Goal: Information Seeking & Learning: Find specific fact

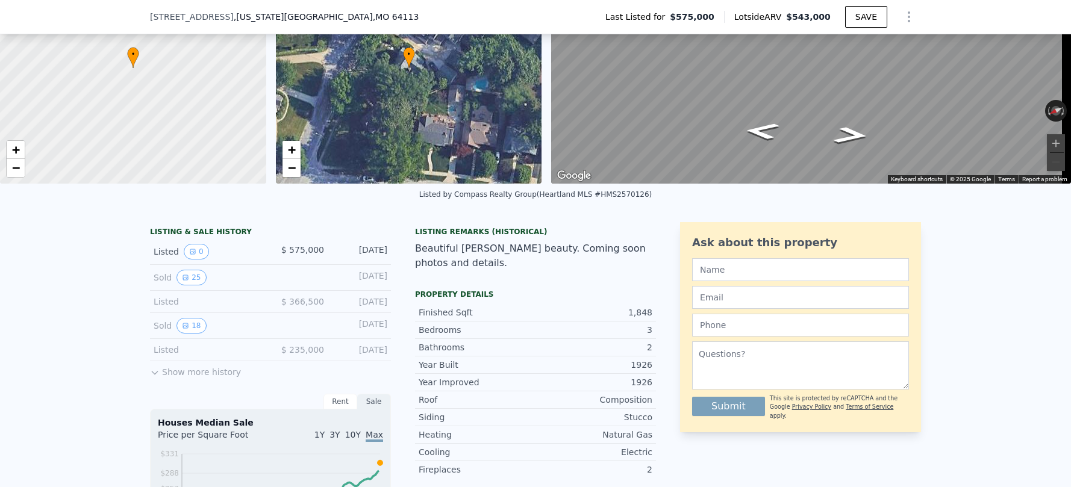
scroll to position [130, 0]
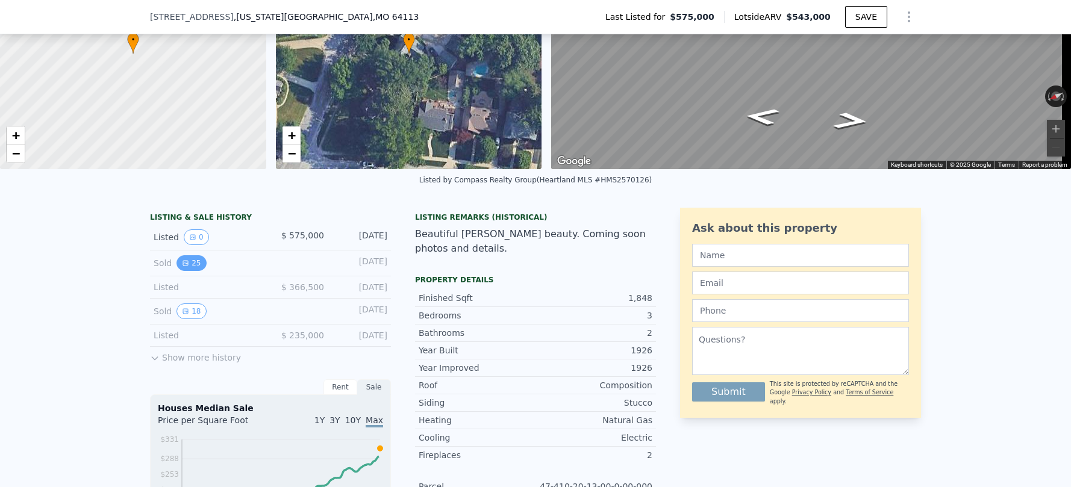
click at [176, 271] on button "25" at bounding box center [191, 263] width 30 height 16
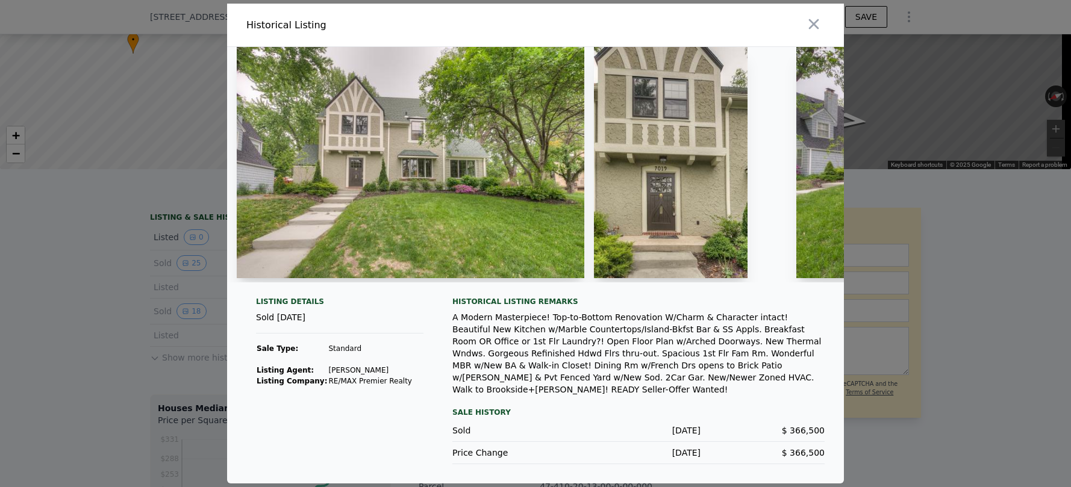
click at [418, 204] on img at bounding box center [410, 162] width 347 height 231
click at [591, 197] on div at bounding box center [535, 164] width 617 height 235
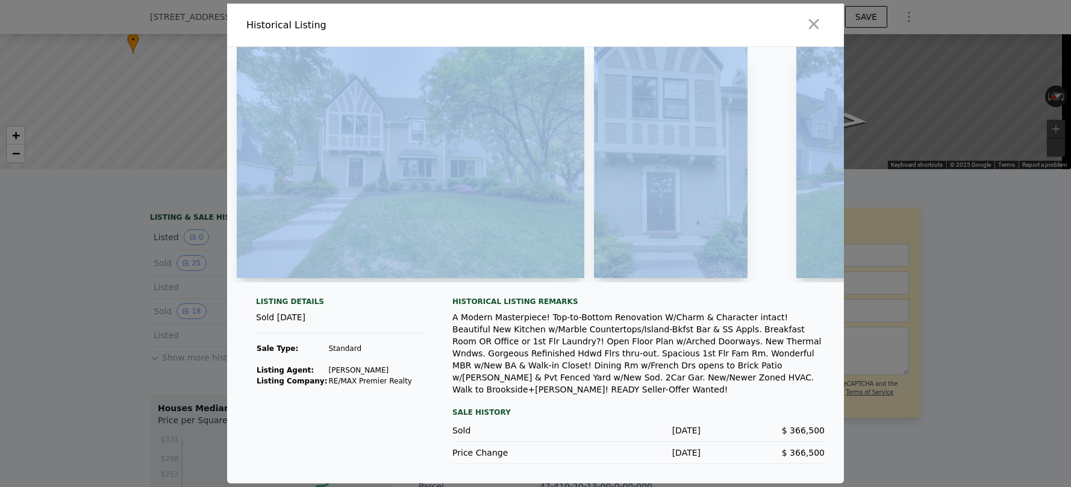
click at [591, 197] on div at bounding box center [535, 164] width 617 height 235
click at [712, 132] on img at bounding box center [671, 162] width 154 height 231
click at [692, 241] on img at bounding box center [671, 162] width 154 height 231
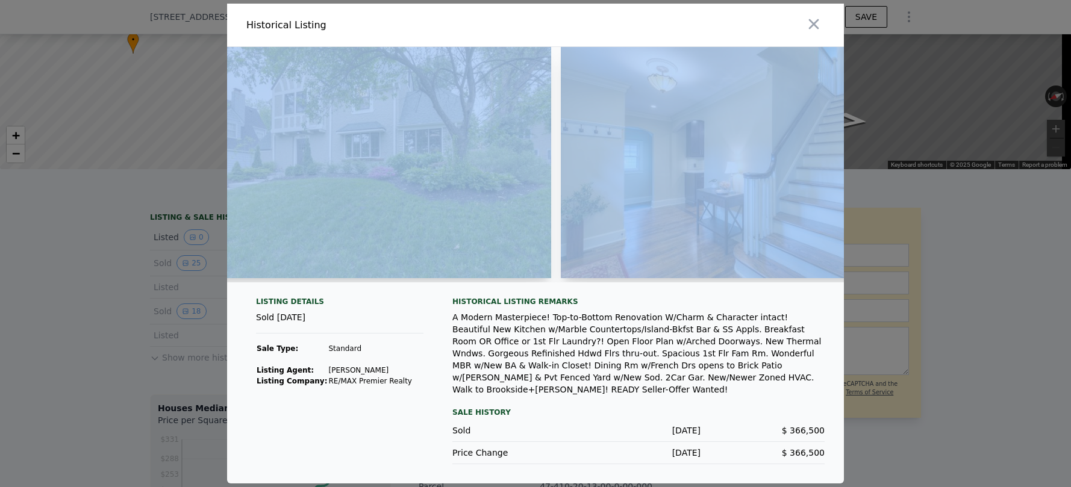
click at [436, 255] on img at bounding box center [377, 162] width 347 height 231
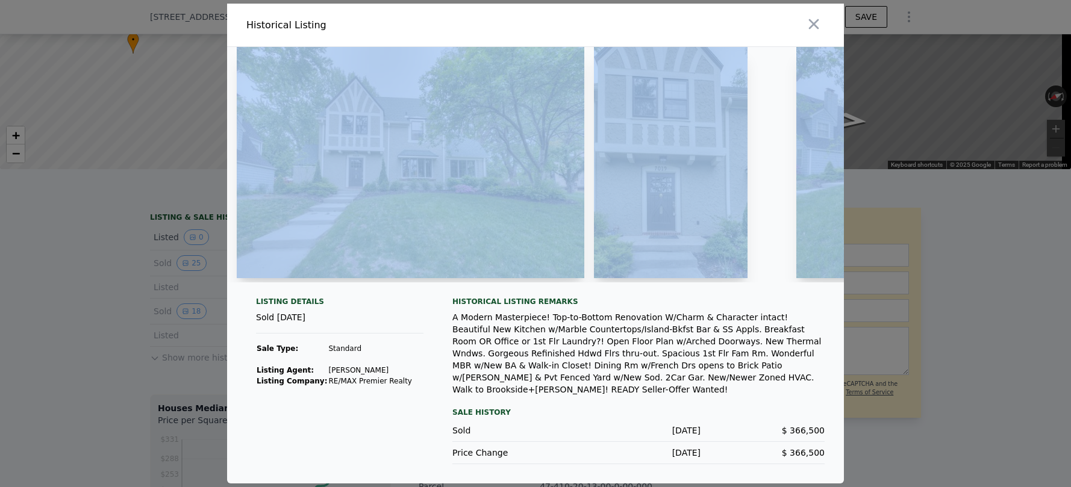
click at [441, 173] on img at bounding box center [410, 162] width 347 height 231
click at [441, 176] on img at bounding box center [410, 162] width 347 height 231
click at [679, 109] on img at bounding box center [671, 162] width 154 height 231
click at [811, 28] on icon "button" at bounding box center [814, 24] width 10 height 10
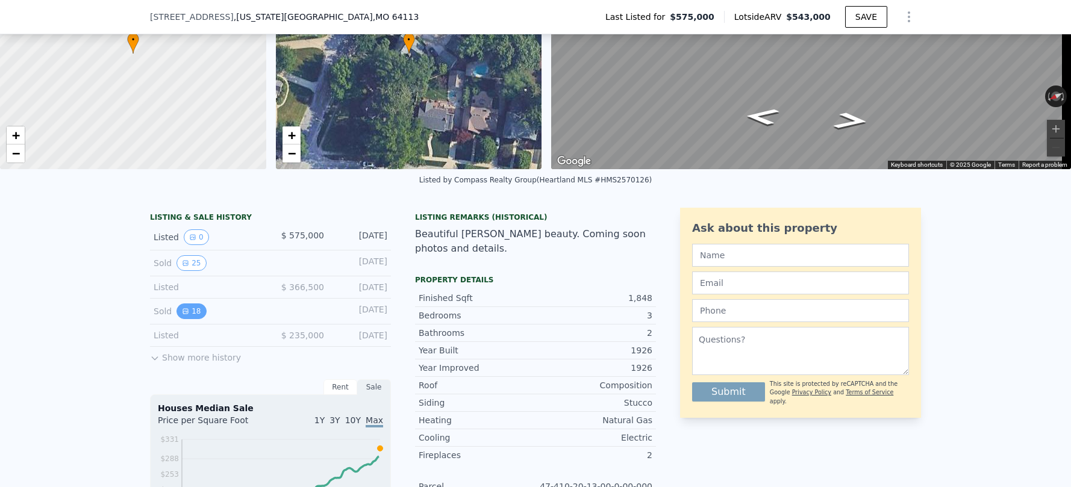
click at [193, 319] on button "18" at bounding box center [191, 311] width 30 height 16
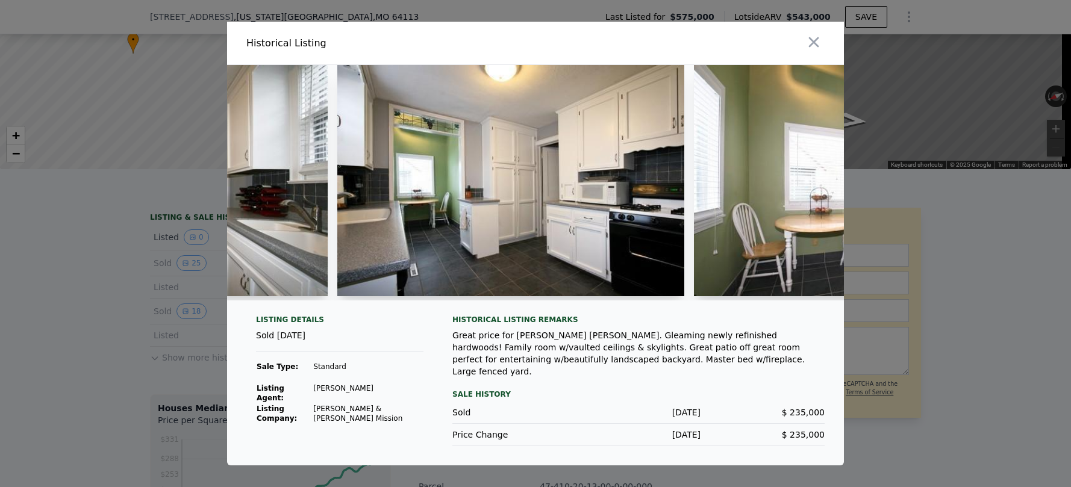
scroll to position [0, 1671]
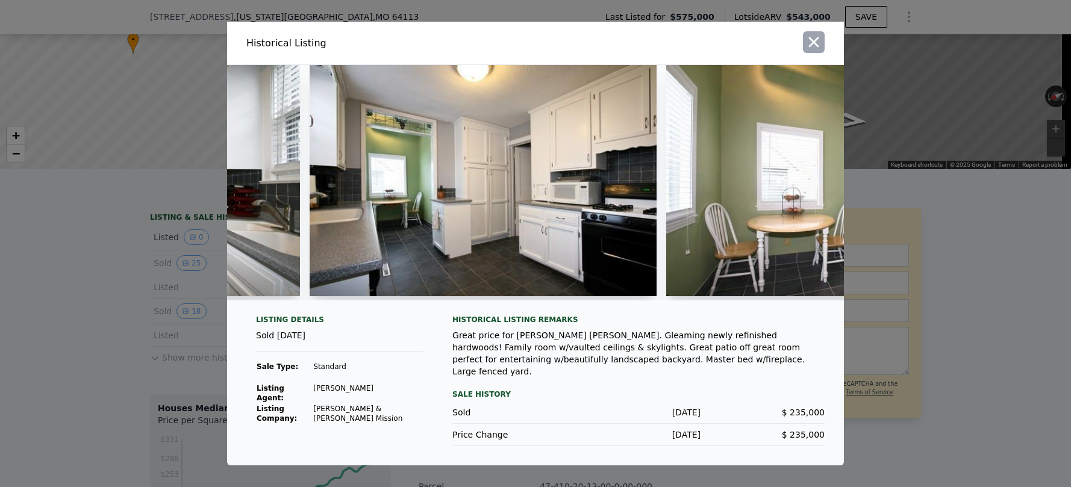
click at [804, 50] on button "button" at bounding box center [814, 42] width 22 height 22
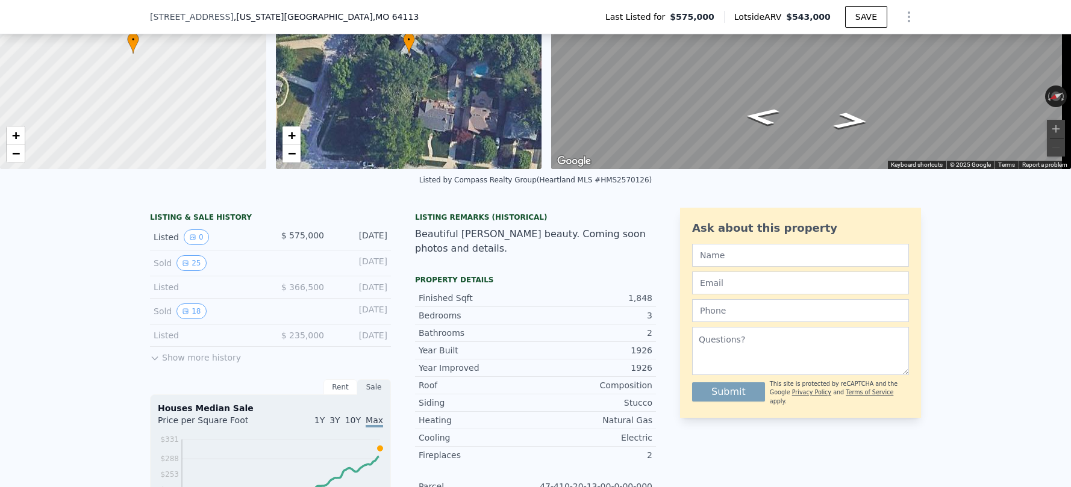
scroll to position [0, 0]
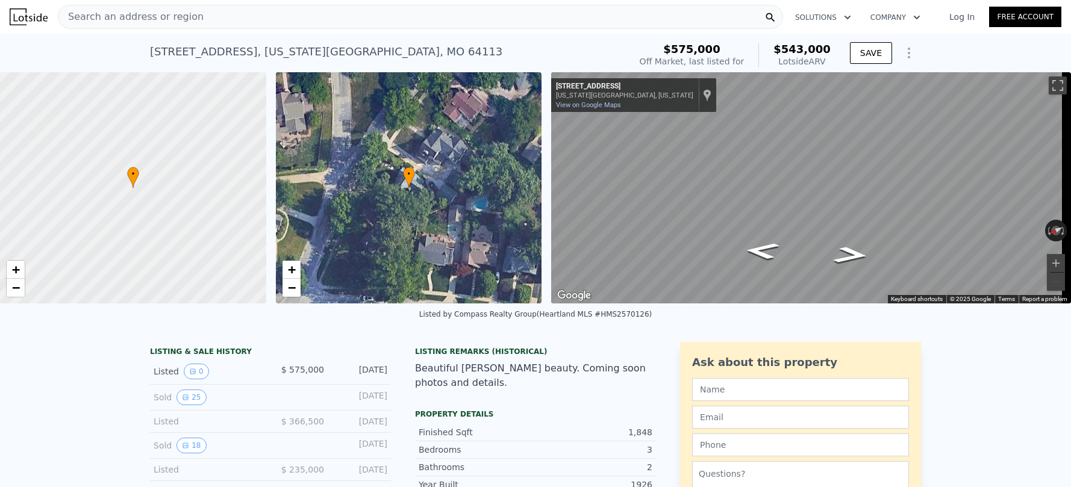
click at [261, 14] on div "Search an address or region" at bounding box center [420, 17] width 725 height 24
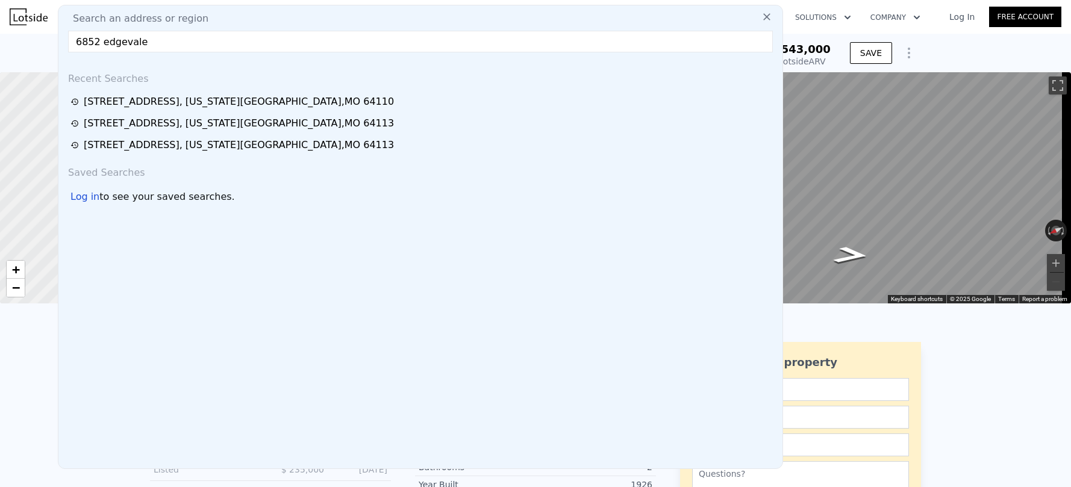
type input "6852 edgevale"
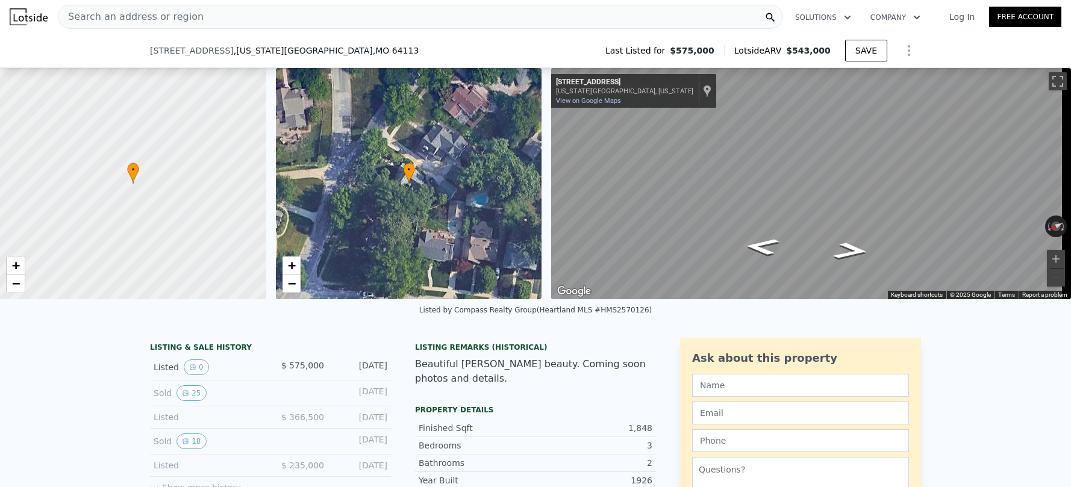
scroll to position [172, 0]
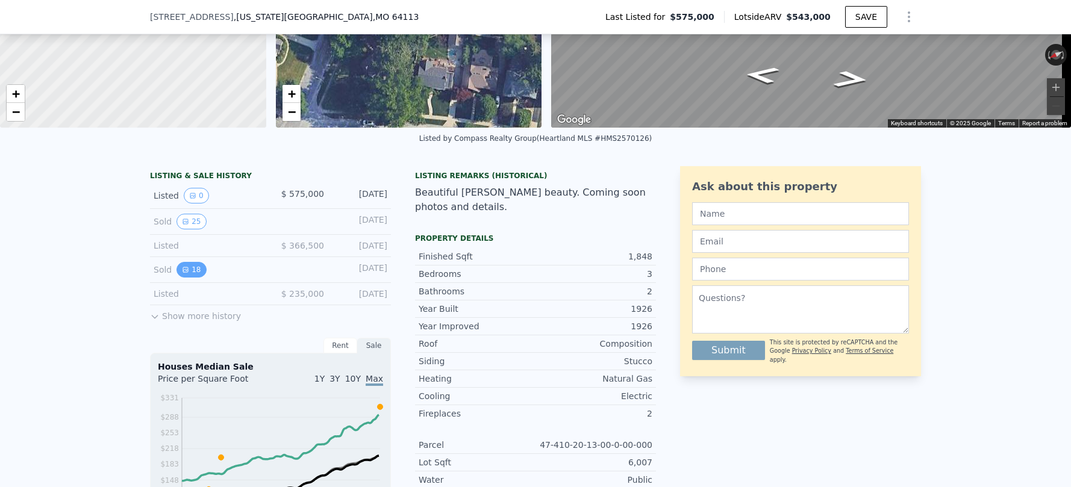
click at [187, 275] on button "18" at bounding box center [191, 270] width 30 height 16
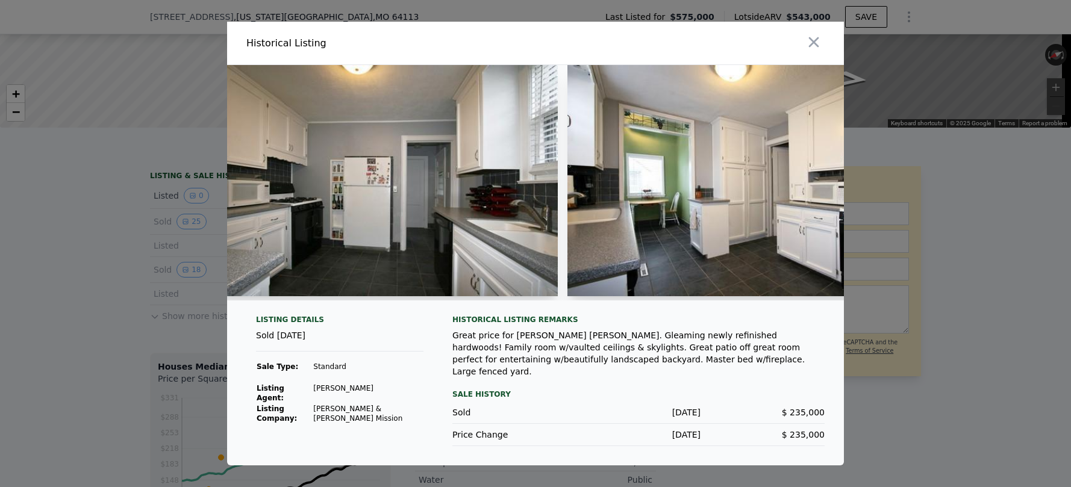
scroll to position [0, 1416]
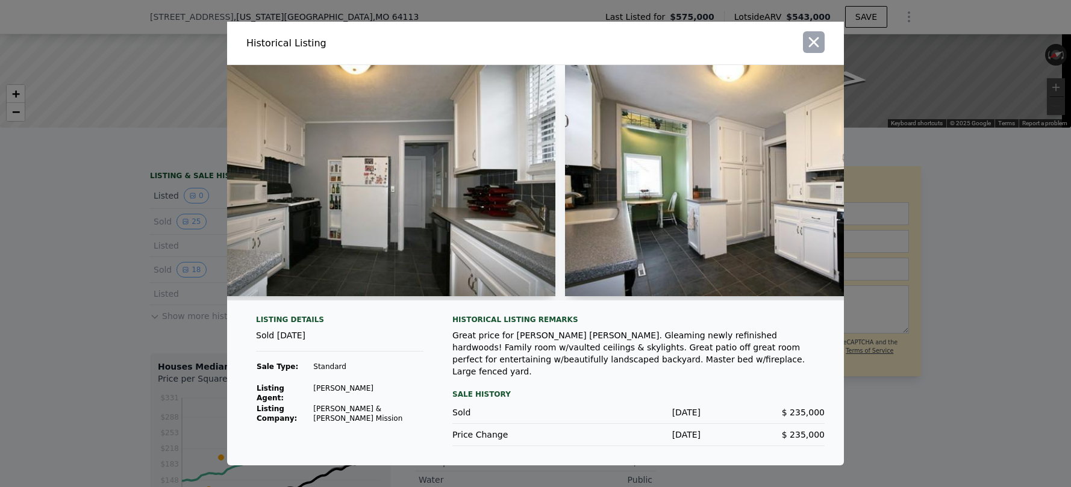
click at [822, 49] on button "button" at bounding box center [814, 42] width 22 height 22
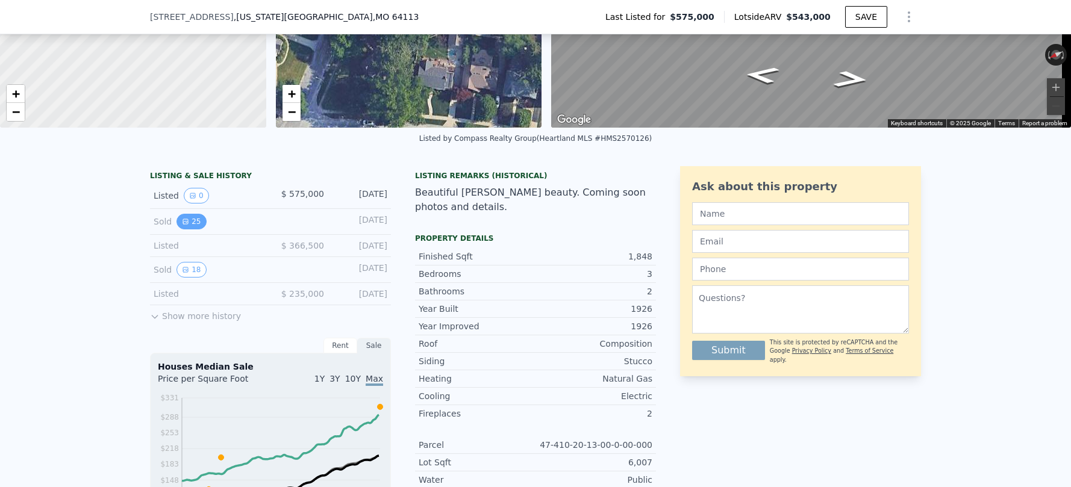
click at [185, 226] on button "25" at bounding box center [191, 222] width 30 height 16
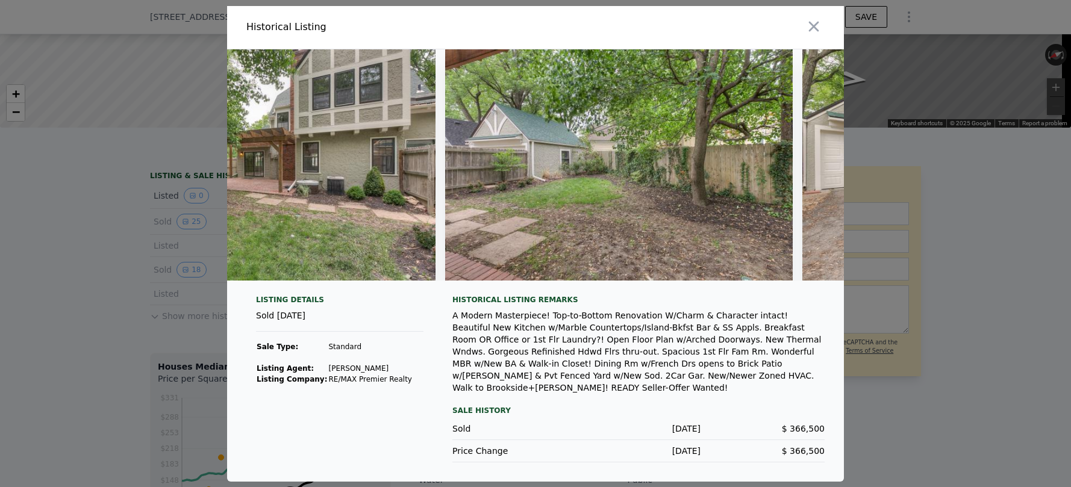
scroll to position [0, 7657]
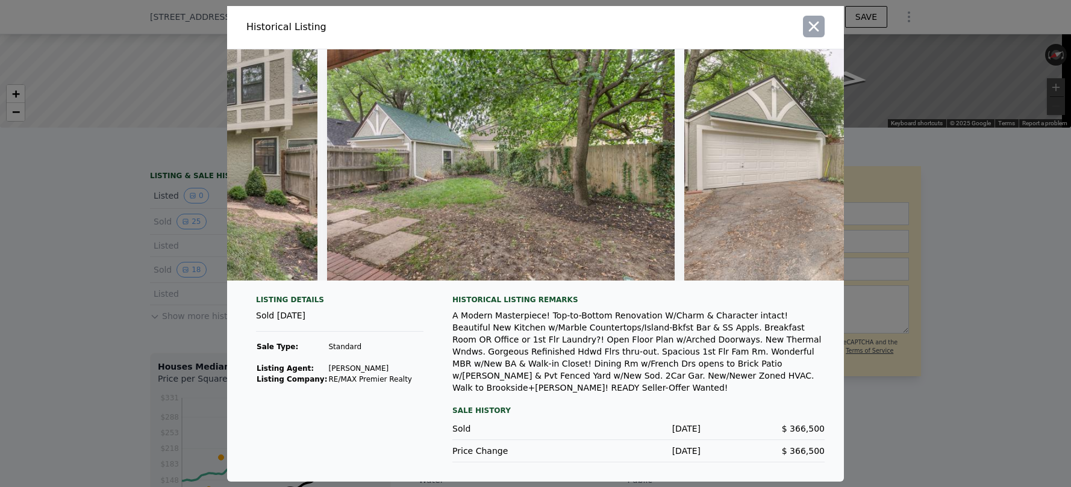
click at [822, 33] on button "button" at bounding box center [814, 27] width 22 height 22
